Goal: Obtain resource: Download file/media

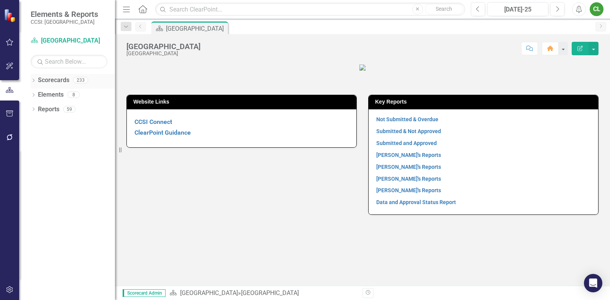
click at [32, 81] on icon "Dropdown" at bounding box center [33, 81] width 5 height 4
click at [37, 94] on icon "Dropdown" at bounding box center [37, 94] width 6 height 5
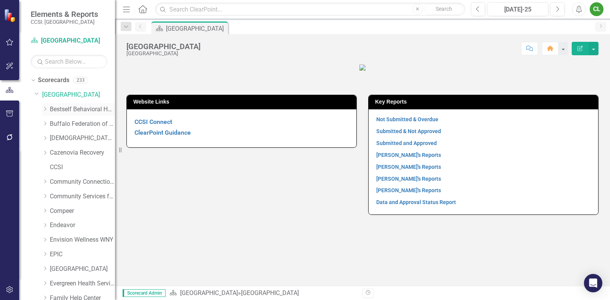
click at [44, 110] on icon "Dropdown" at bounding box center [45, 109] width 6 height 5
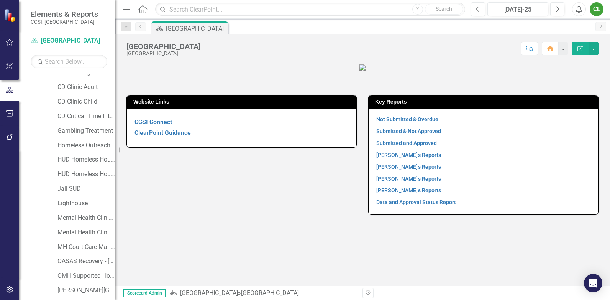
scroll to position [77, 0]
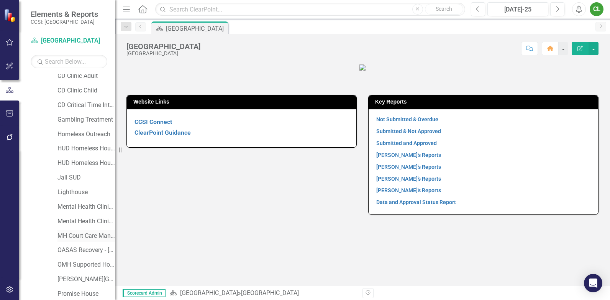
click at [75, 233] on link "MH Court Care Management" at bounding box center [85, 235] width 57 height 9
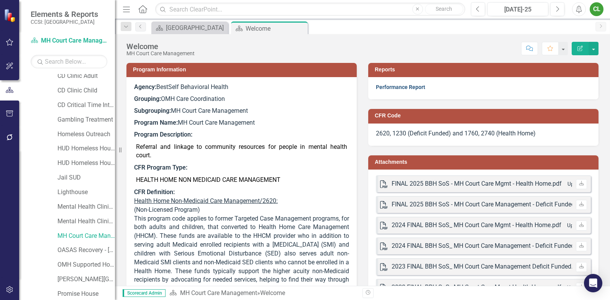
click at [381, 88] on link "Performance Report" at bounding box center [400, 87] width 49 height 6
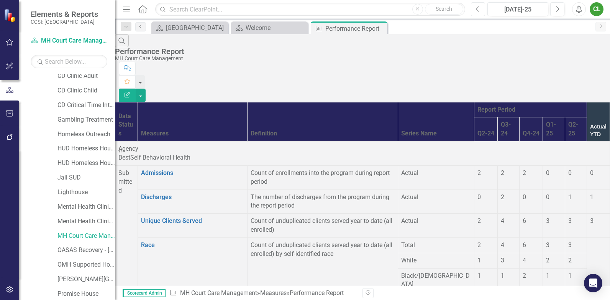
click at [479, 11] on icon "Previous" at bounding box center [478, 9] width 4 height 7
click at [79, 235] on link "MH Court Care Management" at bounding box center [85, 235] width 57 height 9
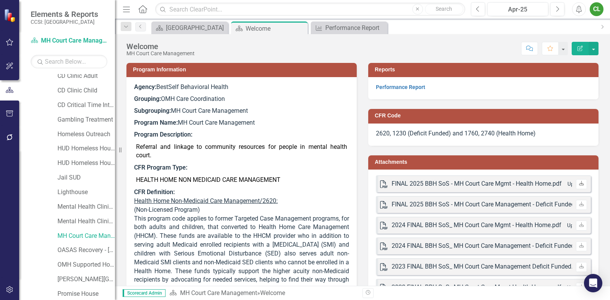
click at [579, 185] on icon "Download" at bounding box center [582, 183] width 6 height 5
click at [579, 205] on icon "Download" at bounding box center [582, 204] width 6 height 5
click at [476, 24] on div "Scorecard Erie County Close Scorecard Welcome Pin Close Measure Performance Rep…" at bounding box center [372, 27] width 445 height 12
